Goal: Task Accomplishment & Management: Manage account settings

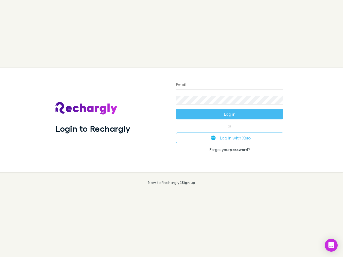
click at [172, 129] on div "Login to Rechargly" at bounding box center [111, 120] width 121 height 104
click at [230, 85] on input "Email" at bounding box center [229, 85] width 107 height 9
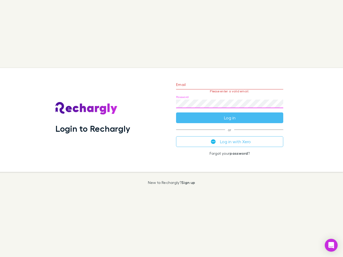
click at [230, 114] on form "Email Please enter a valid email. Password Log in" at bounding box center [229, 100] width 107 height 47
click at [230, 138] on div "Email Please enter a valid email. Password Log in or Log in with Xero Forgot yo…" at bounding box center [230, 120] width 116 height 104
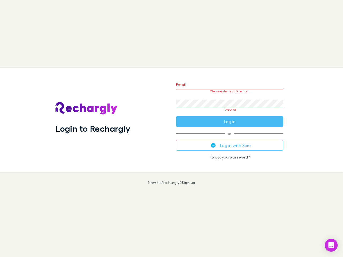
click at [332, 246] on icon "Open Intercom Messenger" at bounding box center [332, 245] width 6 height 6
